Goal: Task Accomplishment & Management: Use online tool/utility

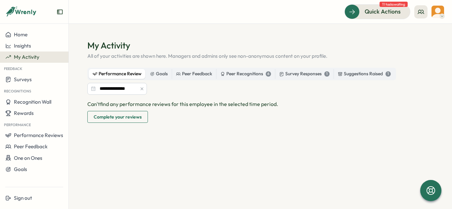
click at [440, 14] on icon at bounding box center [441, 16] width 3 height 5
click at [421, 47] on div "My Activity" at bounding box center [426, 44] width 33 height 7
click at [426, 13] on button at bounding box center [420, 11] width 13 height 13
click at [371, 12] on span "Quick Actions" at bounding box center [373, 11] width 36 height 9
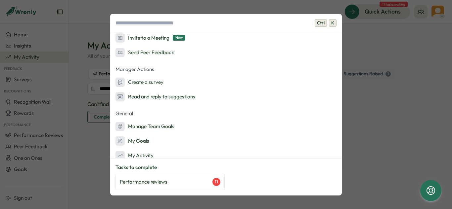
scroll to position [74, 0]
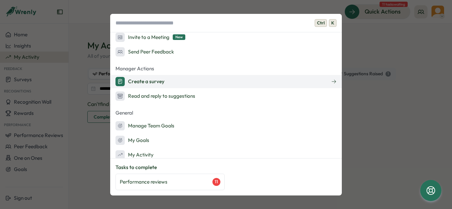
click at [173, 81] on button "Create a survey" at bounding box center [226, 81] width 232 height 13
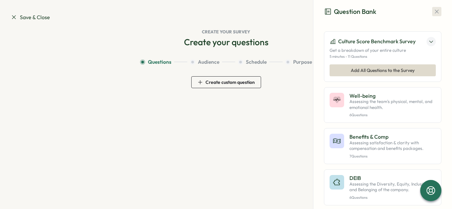
click at [435, 11] on icon "button" at bounding box center [437, 12] width 4 height 4
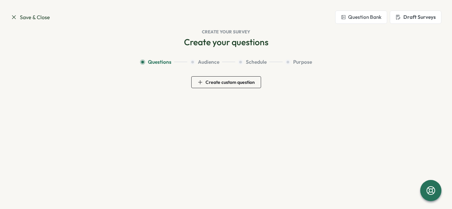
click at [416, 23] on button "Draft Surveys" at bounding box center [416, 17] width 52 height 13
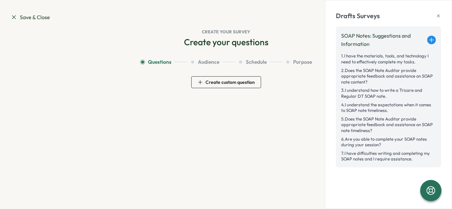
click at [430, 39] on icon at bounding box center [432, 40] width 6 height 6
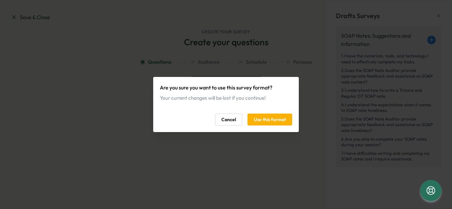
click at [224, 123] on span "Cancel" at bounding box center [228, 119] width 15 height 11
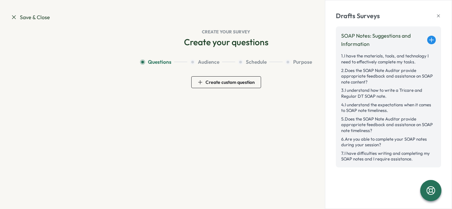
click at [371, 79] on span "2 . Does the SOAP Note Auditor provide appropriate feedback and assistance on S…" at bounding box center [388, 77] width 95 height 18
click at [432, 185] on icon at bounding box center [430, 190] width 11 height 11
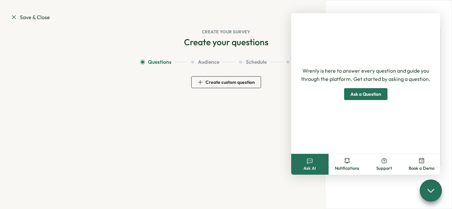
click at [432, 194] on icon at bounding box center [431, 191] width 10 height 10
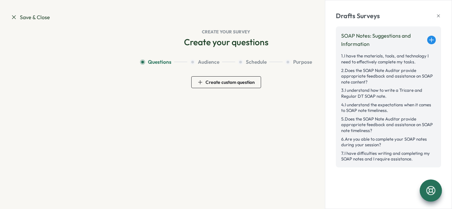
click at [433, 40] on icon at bounding box center [432, 40] width 4 height 0
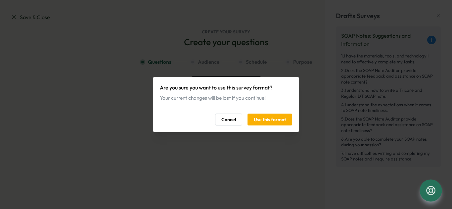
click at [261, 120] on span "Use this format" at bounding box center [270, 119] width 32 height 11
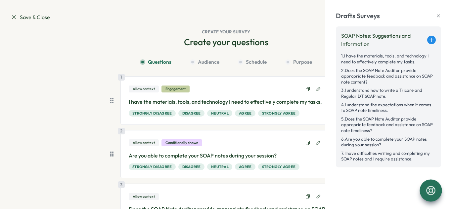
click at [440, 15] on icon at bounding box center [438, 15] width 5 height 5
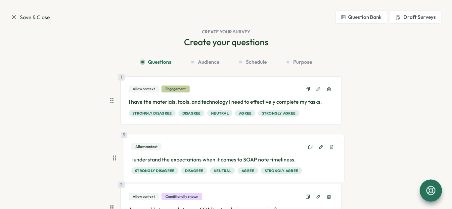
scroll to position [2, 0]
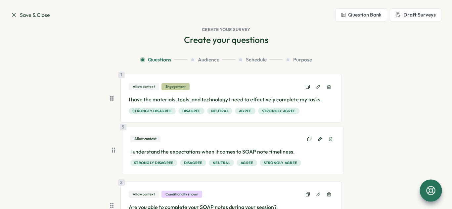
drag, startPoint x: 110, startPoint y: 37, endPoint x: 114, endPoint y: 146, distance: 108.6
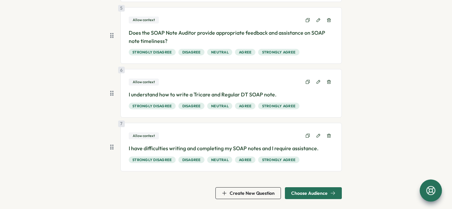
scroll to position [294, 0]
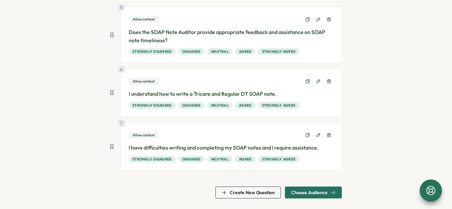
click at [312, 192] on span "Choose Audience" at bounding box center [309, 193] width 36 height 5
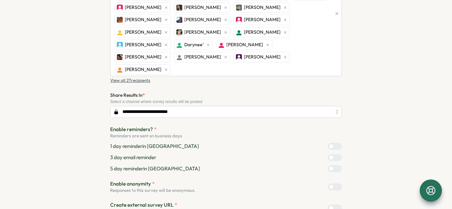
scroll to position [146, 0]
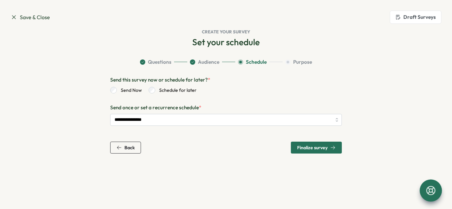
scroll to position [0, 0]
click at [304, 148] on span "Finalize survey" at bounding box center [312, 148] width 30 height 5
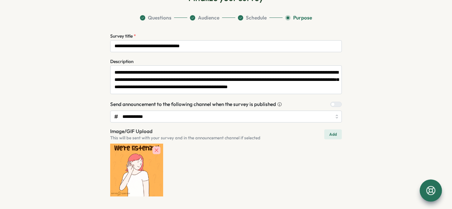
scroll to position [70, 0]
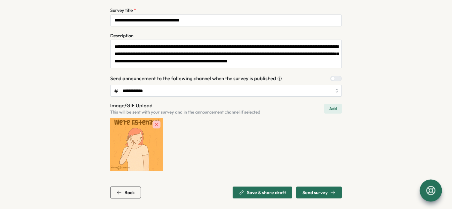
click at [317, 195] on span "Send survey" at bounding box center [314, 193] width 25 height 5
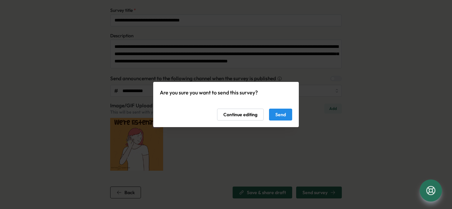
click at [284, 115] on span "Send" at bounding box center [280, 114] width 11 height 11
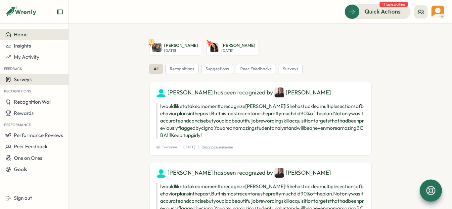
click at [32, 78] on div "Surveys" at bounding box center [34, 79] width 58 height 6
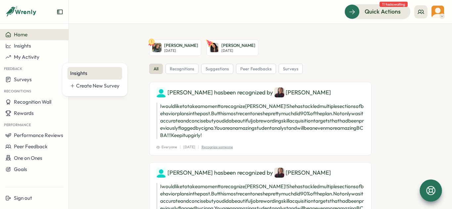
click at [90, 73] on div "Insights" at bounding box center [94, 73] width 49 height 7
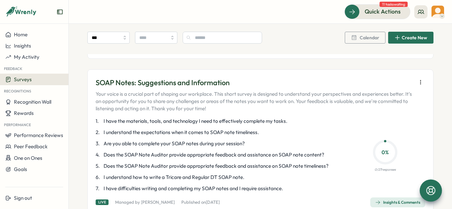
scroll to position [186, 0]
